Goal: Information Seeking & Learning: Learn about a topic

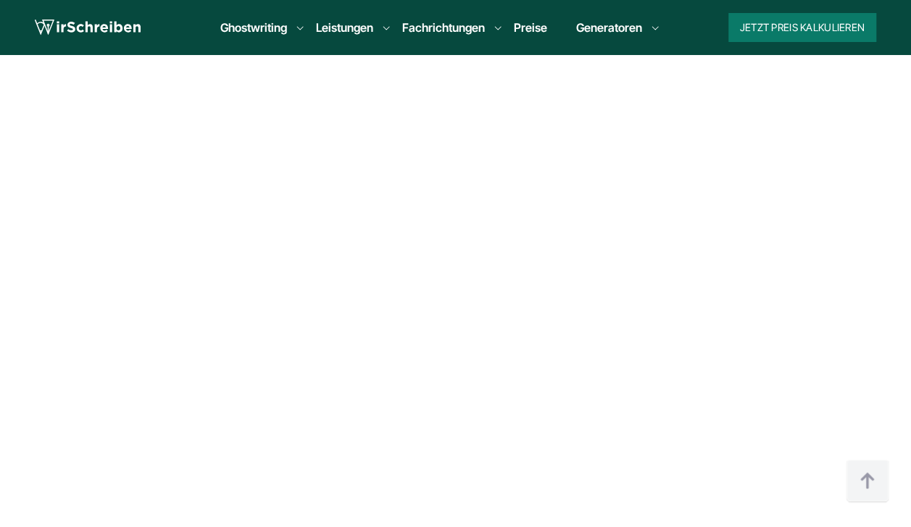
scroll to position [570, 0]
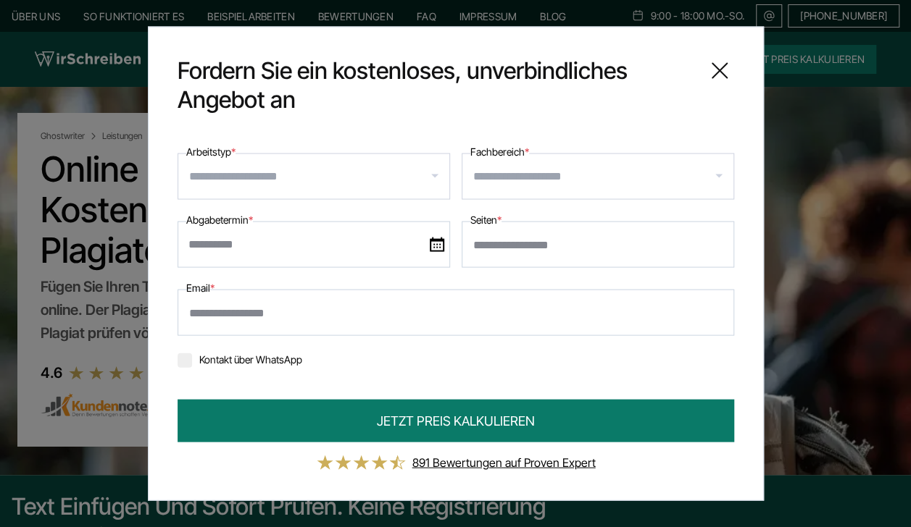
click at [723, 75] on icon at bounding box center [719, 71] width 14 height 14
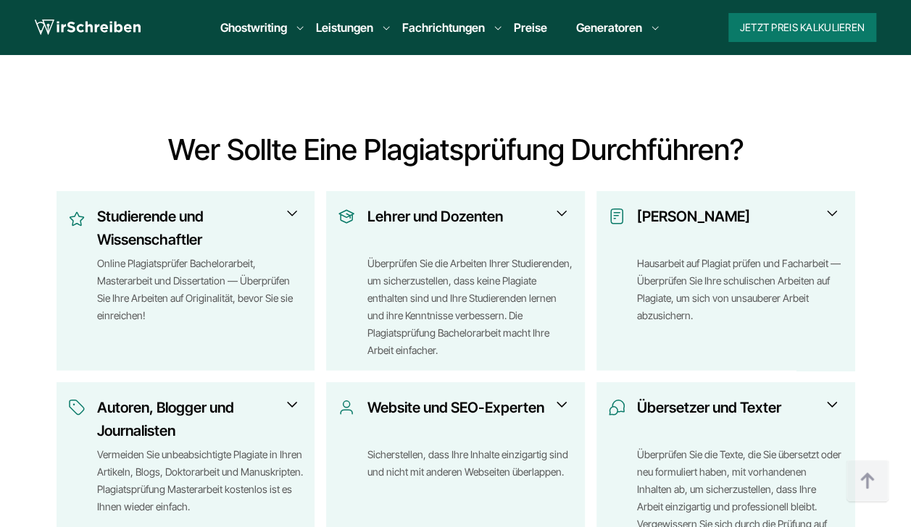
scroll to position [1934, 0]
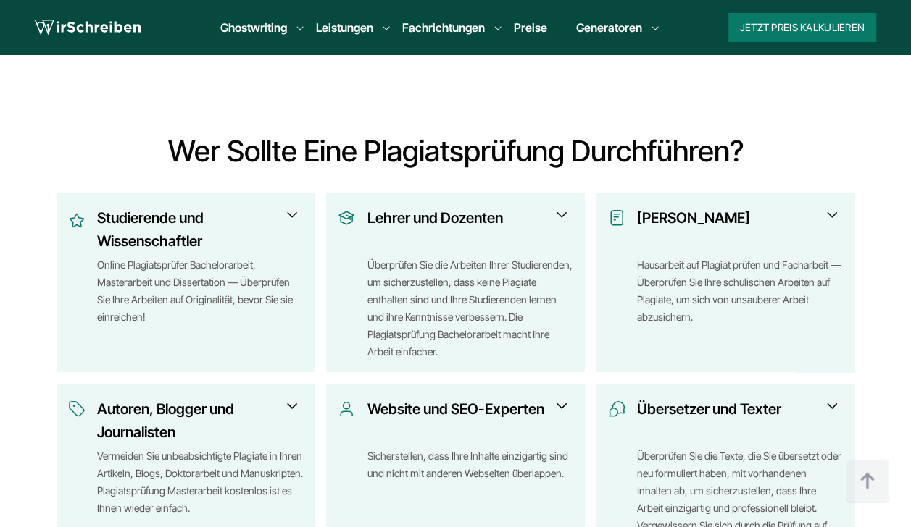
click at [291, 206] on span at bounding box center [291, 214] width 17 height 17
click at [290, 206] on span at bounding box center [291, 214] width 17 height 17
click at [136, 214] on h3 "Studierende und Wissenschaftler" at bounding box center [196, 229] width 198 height 46
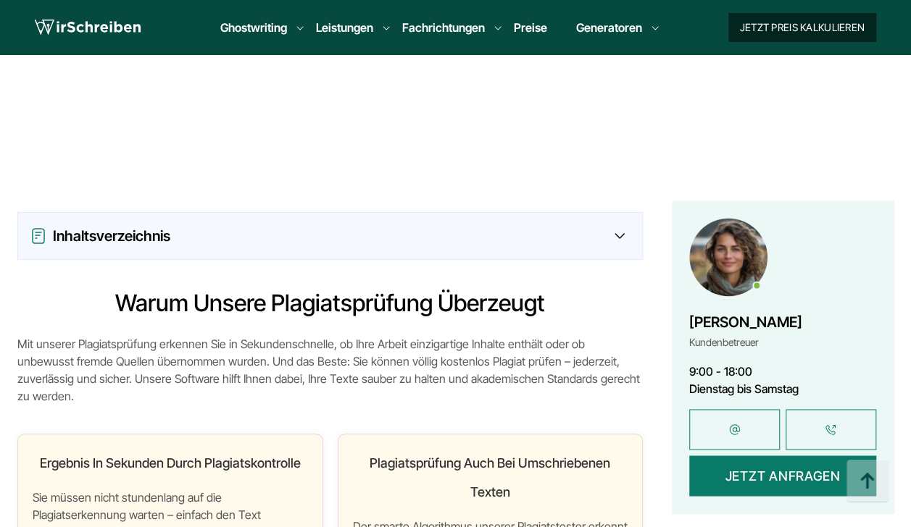
scroll to position [914, 0]
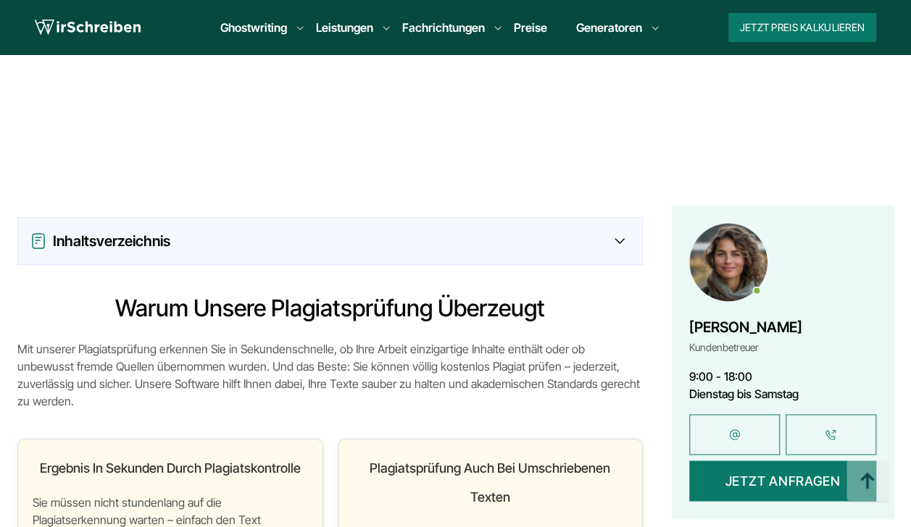
click at [528, 25] on link "Preise" at bounding box center [530, 27] width 33 height 14
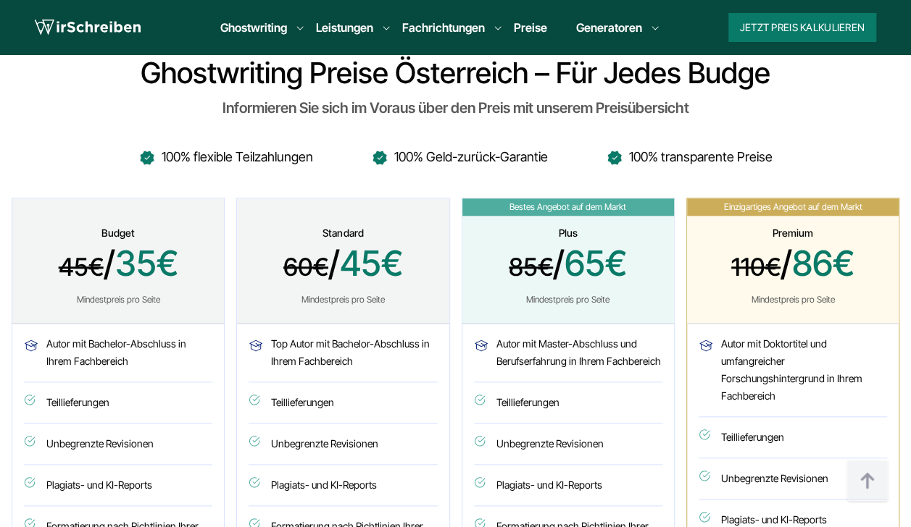
scroll to position [633, 0]
